Goal: Find contact information: Find contact information

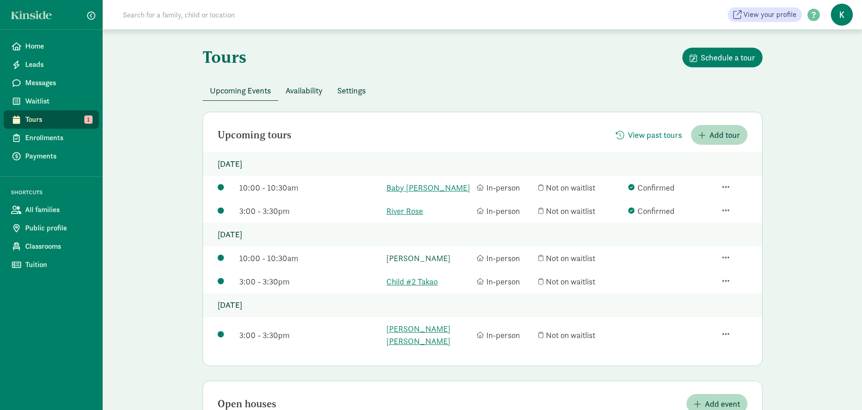
click at [417, 257] on link "[PERSON_NAME]" at bounding box center [429, 258] width 86 height 12
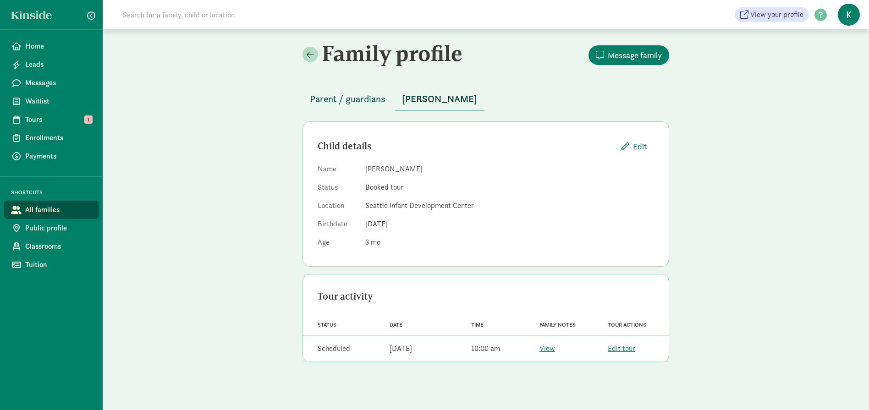
click at [369, 100] on span "Parent / guardians" at bounding box center [348, 99] width 76 height 15
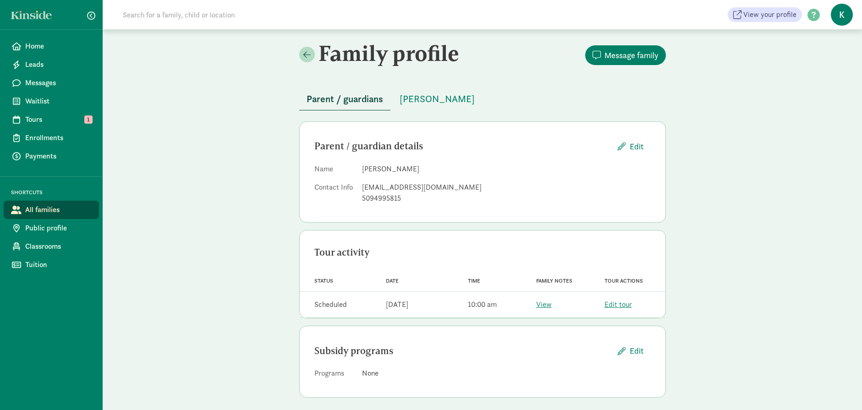
drag, startPoint x: 428, startPoint y: 167, endPoint x: 363, endPoint y: 170, distance: 64.7
click at [363, 170] on dd "[PERSON_NAME]" at bounding box center [506, 169] width 289 height 11
copy dd "[PERSON_NAME]"
drag, startPoint x: 434, startPoint y: 186, endPoint x: 361, endPoint y: 189, distance: 73.4
click at [361, 189] on dl "Name [PERSON_NAME] Contact Info [EMAIL_ADDRESS][DOMAIN_NAME] 5094995815" at bounding box center [482, 186] width 336 height 44
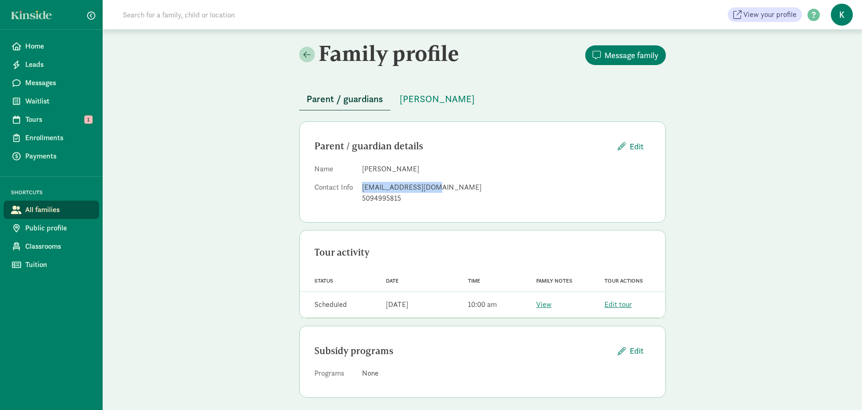
copy div "[EMAIL_ADDRESS][DOMAIN_NAME]"
drag, startPoint x: 403, startPoint y: 197, endPoint x: 361, endPoint y: 201, distance: 42.3
click at [361, 201] on dl "Name [PERSON_NAME] Contact Info [EMAIL_ADDRESS][DOMAIN_NAME] 5094995815" at bounding box center [482, 186] width 336 height 44
copy div "5094995815"
click at [435, 100] on span "[PERSON_NAME]" at bounding box center [437, 99] width 75 height 15
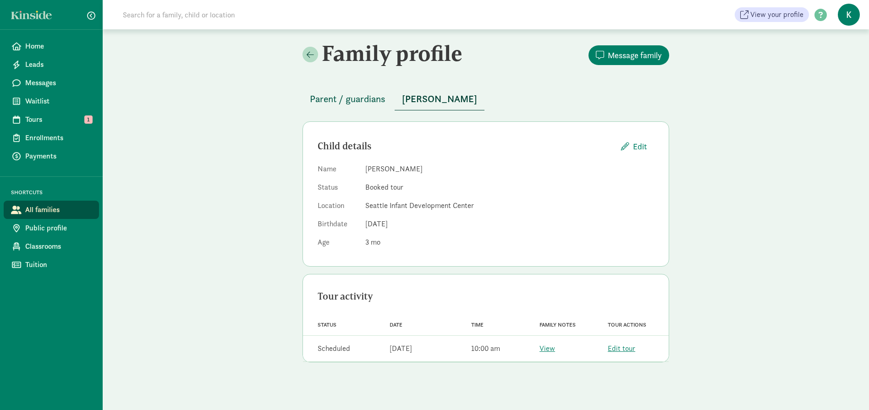
click at [367, 104] on span "Parent / guardians" at bounding box center [348, 99] width 76 height 15
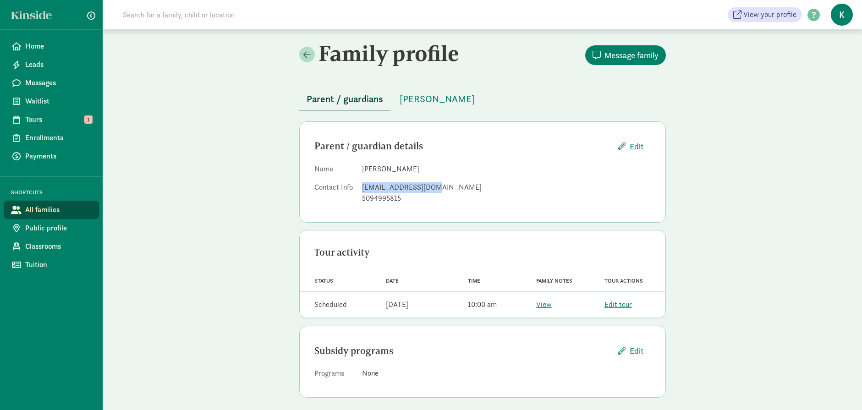
drag, startPoint x: 438, startPoint y: 189, endPoint x: 362, endPoint y: 188, distance: 75.2
click at [362, 188] on div "[EMAIL_ADDRESS][DOMAIN_NAME]" at bounding box center [506, 187] width 289 height 11
copy div "[EMAIL_ADDRESS][DOMAIN_NAME]"
click at [572, 206] on dl "Name [PERSON_NAME] Contact Info [EMAIL_ADDRESS][DOMAIN_NAME] 5094995815" at bounding box center [482, 186] width 336 height 44
